Goal: Information Seeking & Learning: Learn about a topic

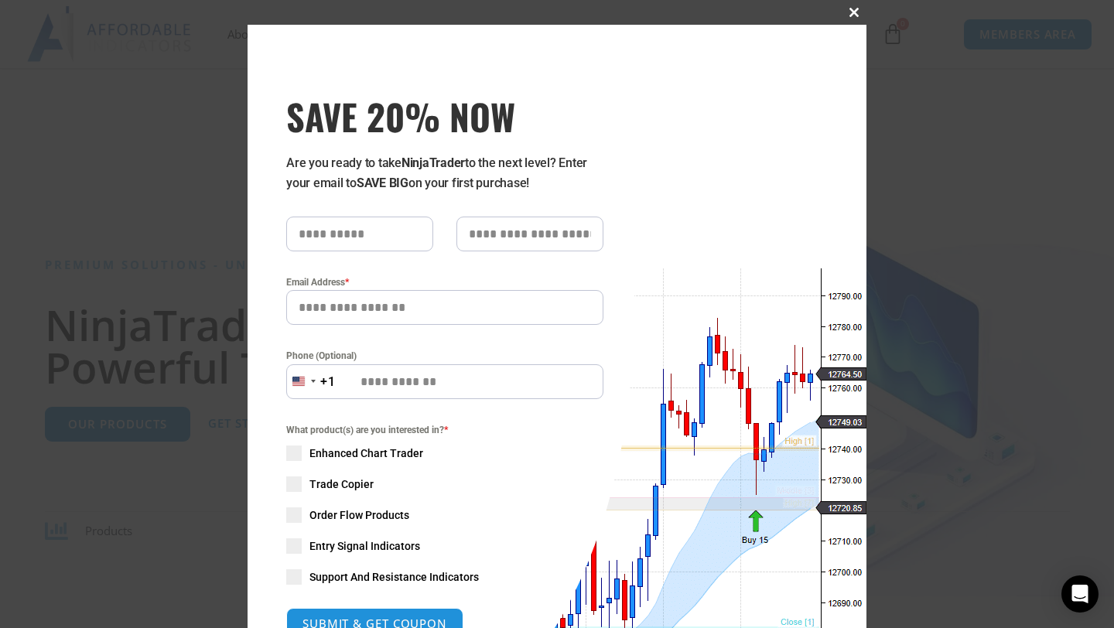
click at [716, 17] on button "Close this module" at bounding box center [854, 12] width 25 height 25
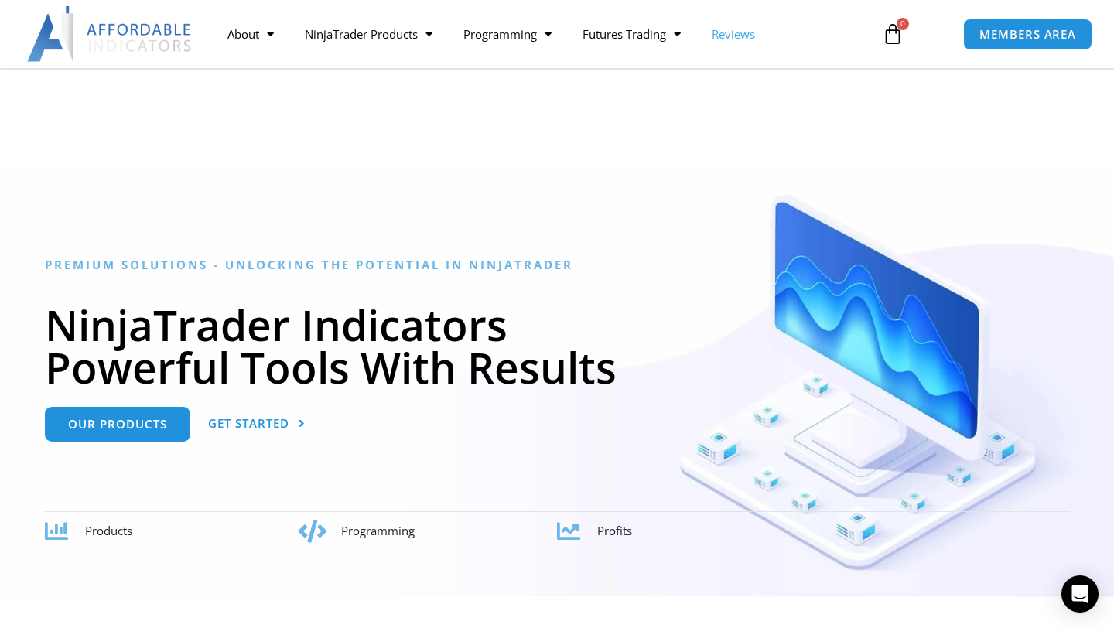
click at [716, 35] on link "Reviews" at bounding box center [733, 34] width 74 height 36
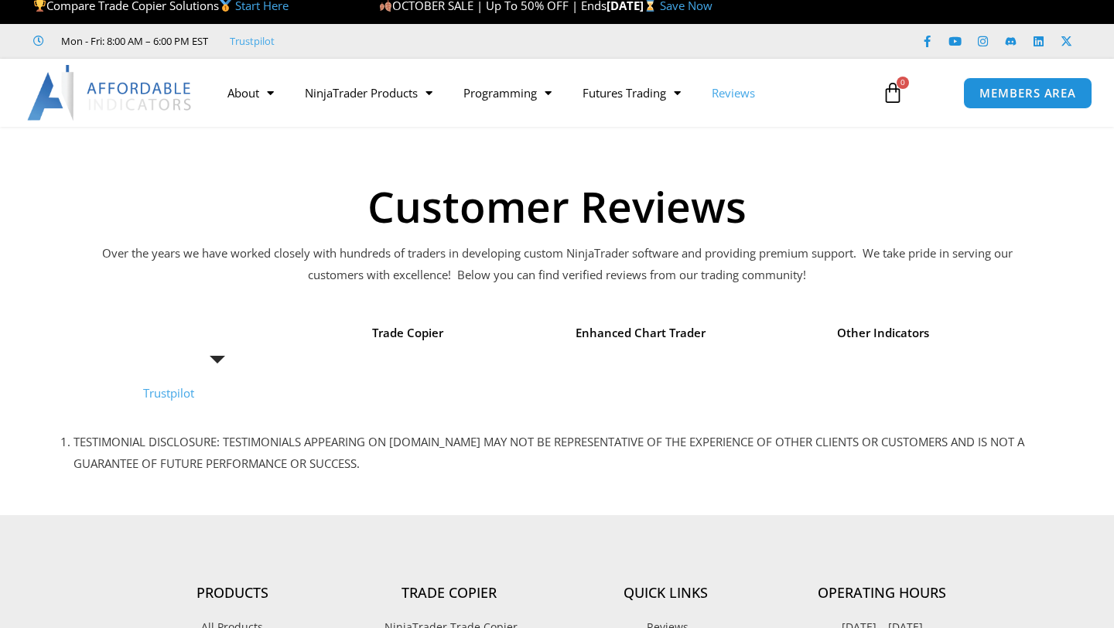
scroll to position [9, 0]
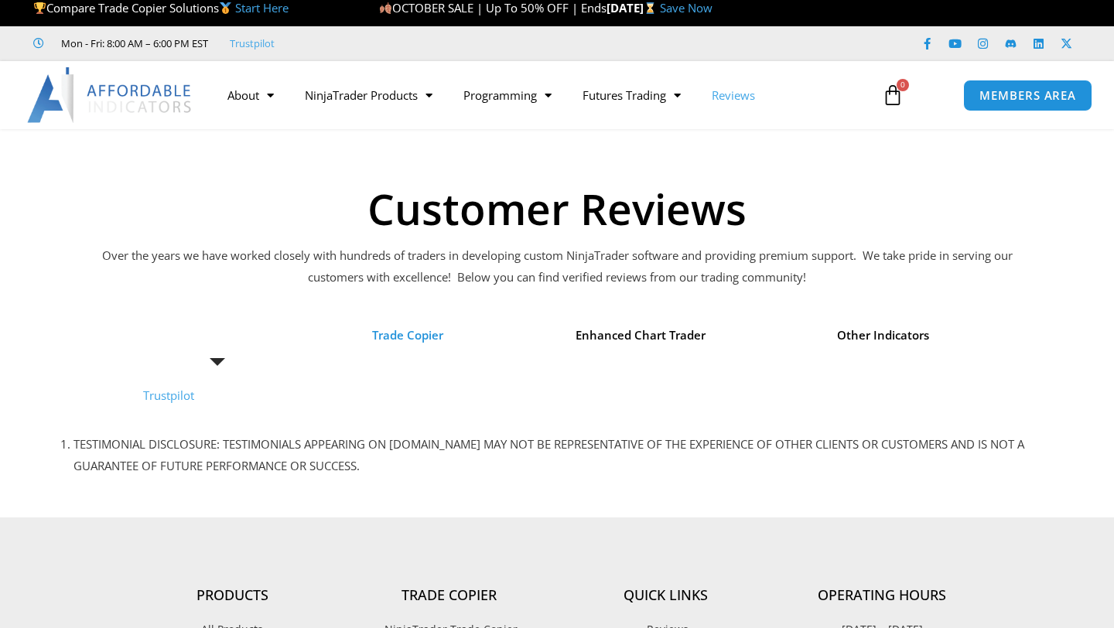
click at [421, 341] on span "Trade Copier" at bounding box center [407, 336] width 71 height 22
click at [226, 332] on span "Reviews" at bounding box center [218, 336] width 46 height 22
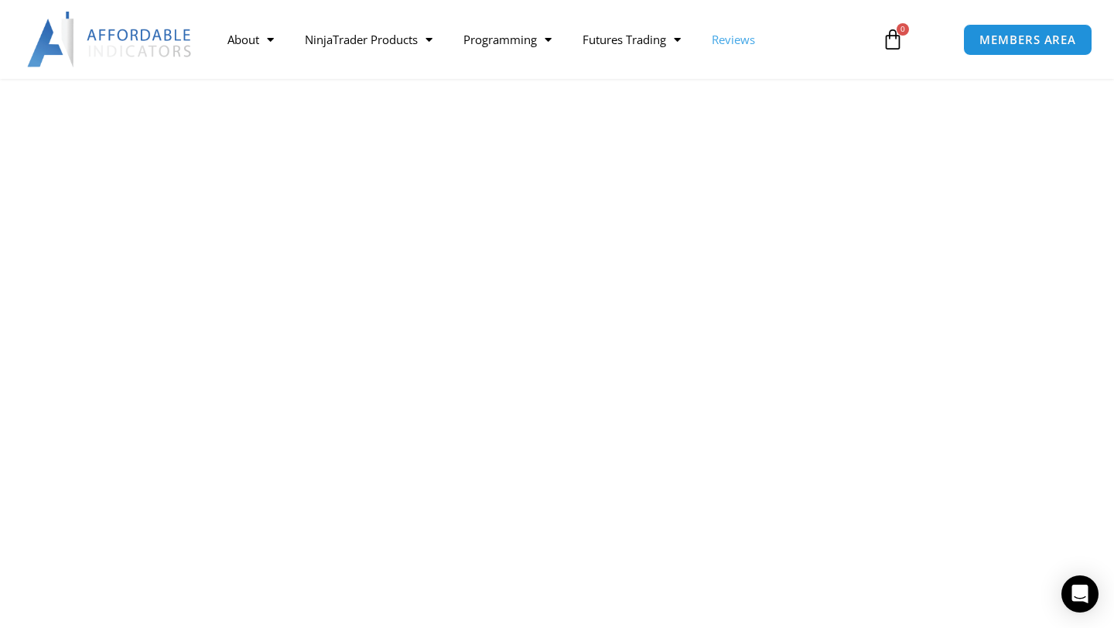
scroll to position [310, 0]
